Goal: Information Seeking & Learning: Learn about a topic

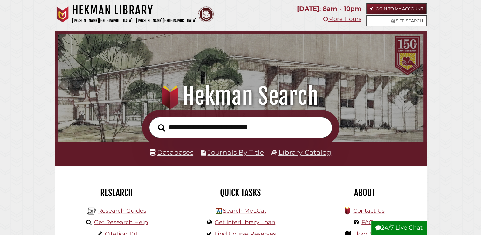
scroll to position [121, 363]
click at [400, 5] on link "Login to My Account" at bounding box center [397, 8] width 60 height 11
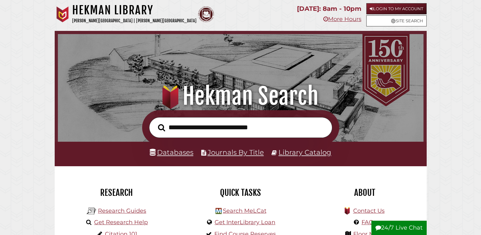
scroll to position [121, 363]
click at [179, 152] on link "Databases" at bounding box center [172, 152] width 44 height 8
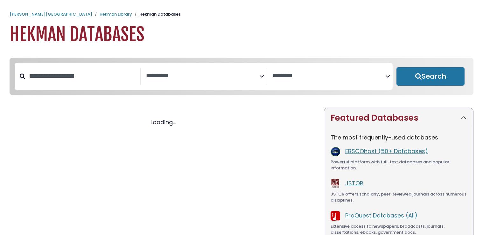
select select "Database Subject Filter"
select select "Database Vendors Filter"
select select "Database Subject Filter"
select select "Database Vendors Filter"
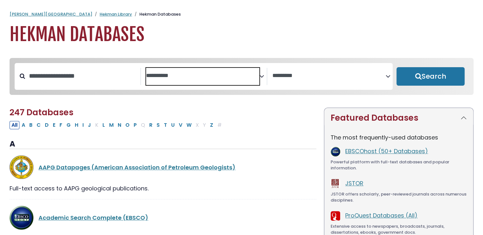
click at [188, 78] on textarea "Search" at bounding box center [202, 76] width 113 height 7
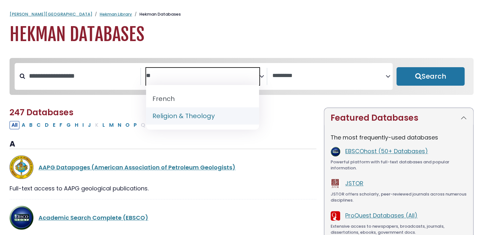
type textarea "**"
select select "*****"
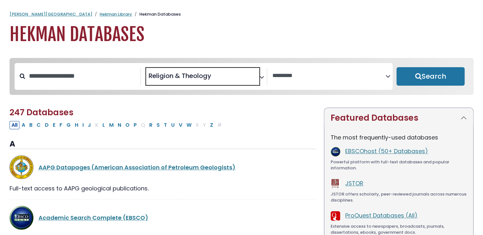
scroll to position [286, 0]
click at [71, 81] on input "Search database by title or keyword" at bounding box center [82, 76] width 115 height 11
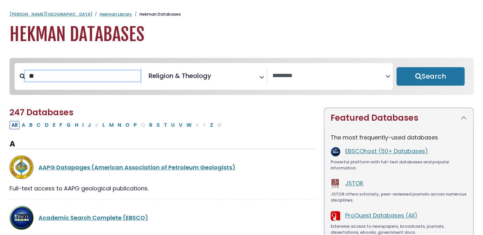
type input "*"
type input "********"
click at [396, 67] on button "Search" at bounding box center [430, 76] width 68 height 18
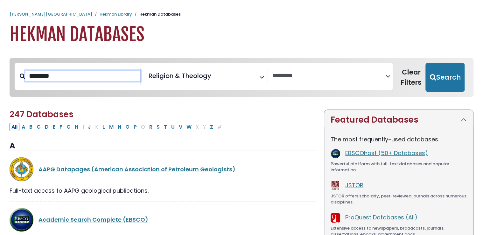
select select "Database Vendors Filter"
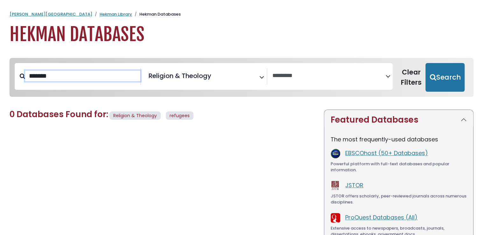
type input "*******"
click at [425, 63] on button "Search" at bounding box center [444, 77] width 39 height 29
select select "Database Vendors Filter"
type input "******"
click at [425, 63] on button "Search" at bounding box center [444, 77] width 39 height 29
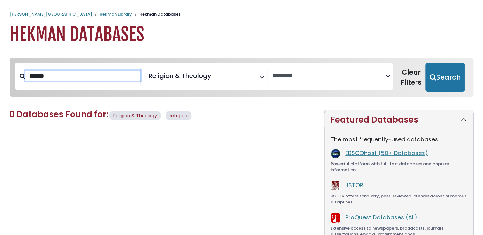
select select "Database Vendors Filter"
type input "*"
click at [349, 217] on link "ProQuest Databases (All)" at bounding box center [381, 217] width 72 height 8
select select "Database Vendors Filter"
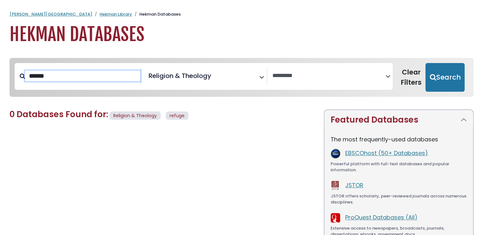
click at [59, 75] on input "******" at bounding box center [82, 76] width 115 height 11
click at [425, 63] on button "Search" at bounding box center [444, 77] width 39 height 29
select select "Database Vendors Filter"
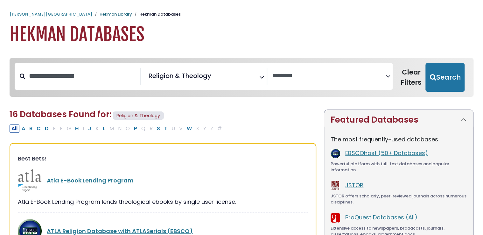
click at [100, 13] on link "Hekman Library" at bounding box center [116, 14] width 32 height 6
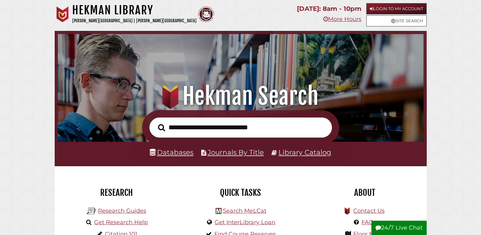
scroll to position [121, 363]
click at [388, 7] on link "Login to My Account" at bounding box center [397, 8] width 60 height 11
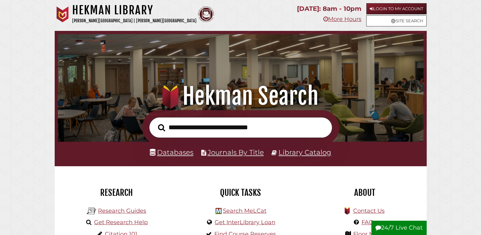
scroll to position [121, 363]
click at [207, 130] on input "text" at bounding box center [240, 127] width 183 height 21
type input "*****"
click at [155, 122] on button "Search" at bounding box center [161, 127] width 13 height 11
